Goal: Book appointment/travel/reservation

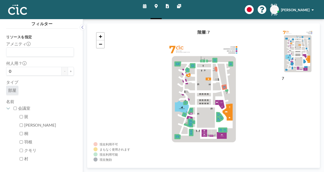
click at [144, 5] on icon at bounding box center [145, 6] width 4 height 4
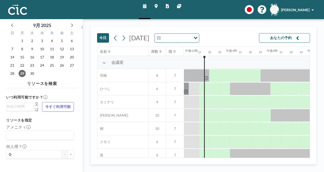
scroll to position [0, 489]
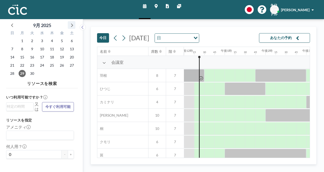
click at [74, 22] on icon at bounding box center [71, 25] width 7 height 7
click at [62, 64] on span "24" at bounding box center [61, 65] width 7 height 7
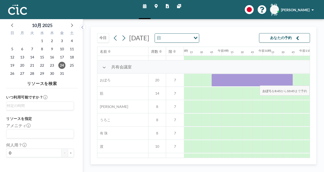
scroll to position [366, 332]
drag, startPoint x: 230, startPoint y: 82, endPoint x: 300, endPoint y: 82, distance: 70.3
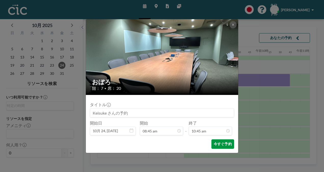
scroll to position [390, 0]
click at [220, 145] on font "今すぐ予約" at bounding box center [223, 143] width 18 height 5
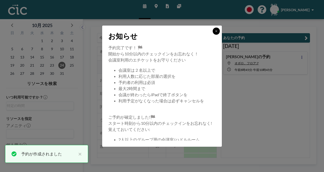
click at [219, 30] on button at bounding box center [216, 30] width 7 height 7
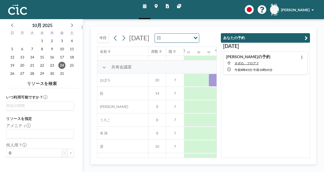
click at [90, 86] on div "[DATE] [DATE] 日 Loading... 名前 席数 階 午前12時 15 30 45 午前1時 15 30 45 午前2時 15 30 45 午…" at bounding box center [203, 95] width 241 height 153
click at [289, 40] on button "あなたの予約" at bounding box center [265, 37] width 89 height 9
